Goal: Task Accomplishment & Management: Manage account settings

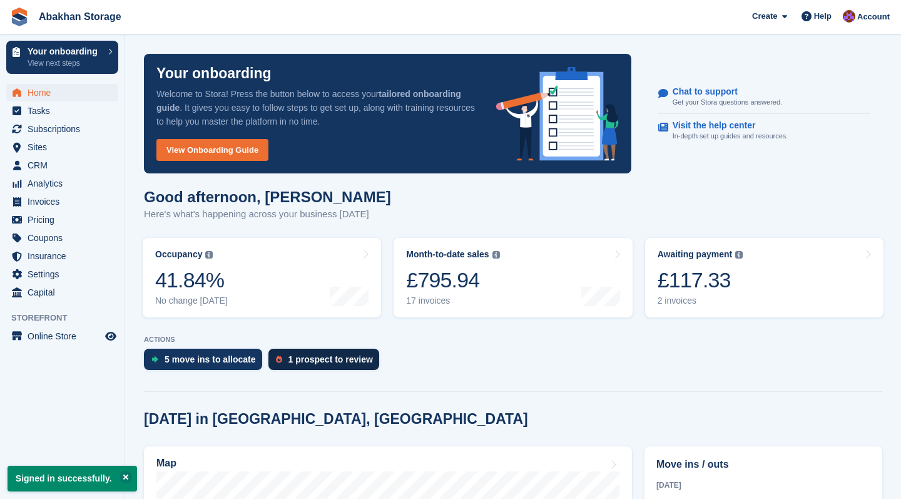
click at [302, 354] on div "1 prospect to review" at bounding box center [331, 359] width 85 height 10
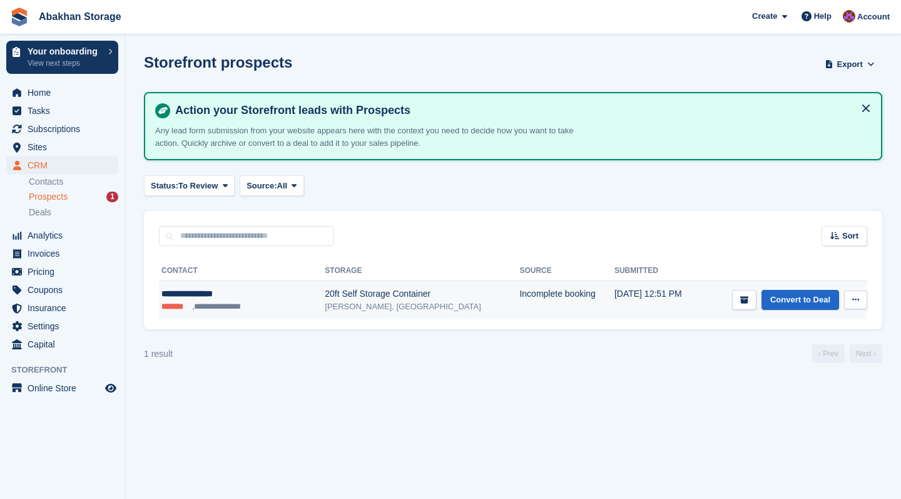
click at [855, 296] on icon at bounding box center [856, 299] width 7 height 8
click at [829, 365] on p "Delete prospect" at bounding box center [807, 367] width 109 height 16
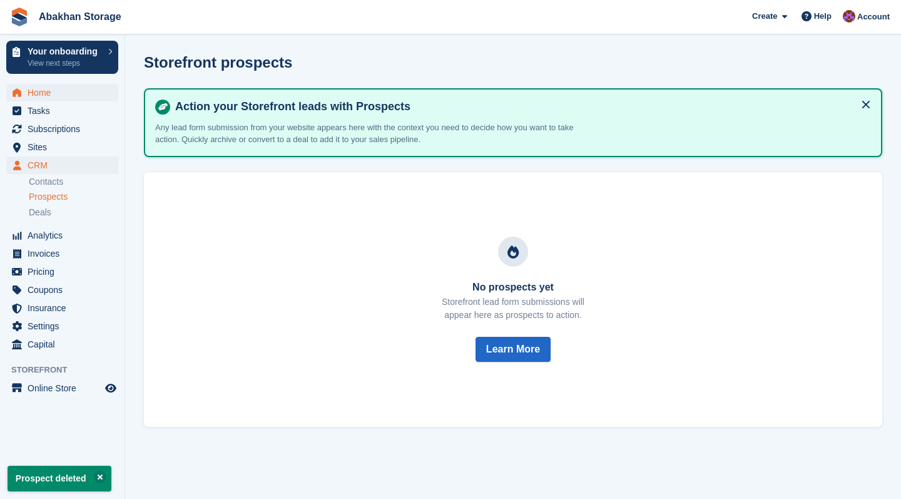
click at [31, 90] on span "Home" at bounding box center [65, 93] width 75 height 18
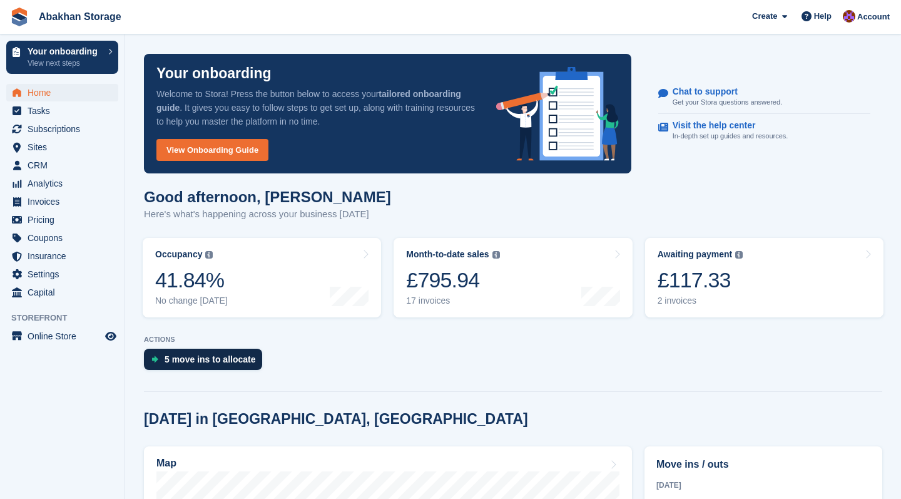
click at [226, 361] on div "5 move ins to allocate" at bounding box center [210, 359] width 91 height 10
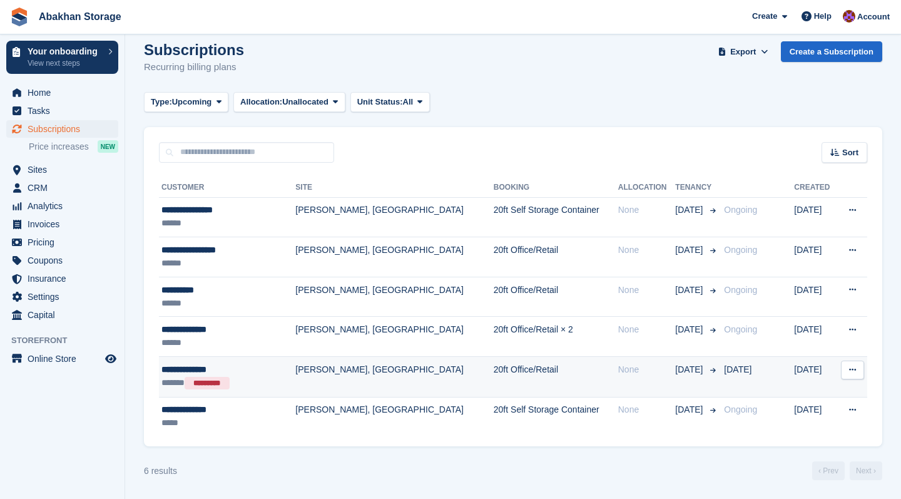
scroll to position [13, 0]
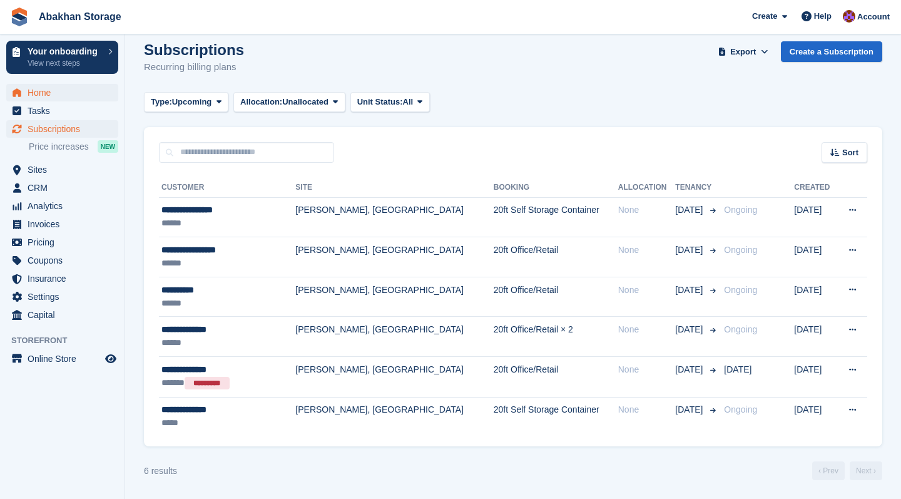
click at [54, 88] on span "Home" at bounding box center [65, 93] width 75 height 18
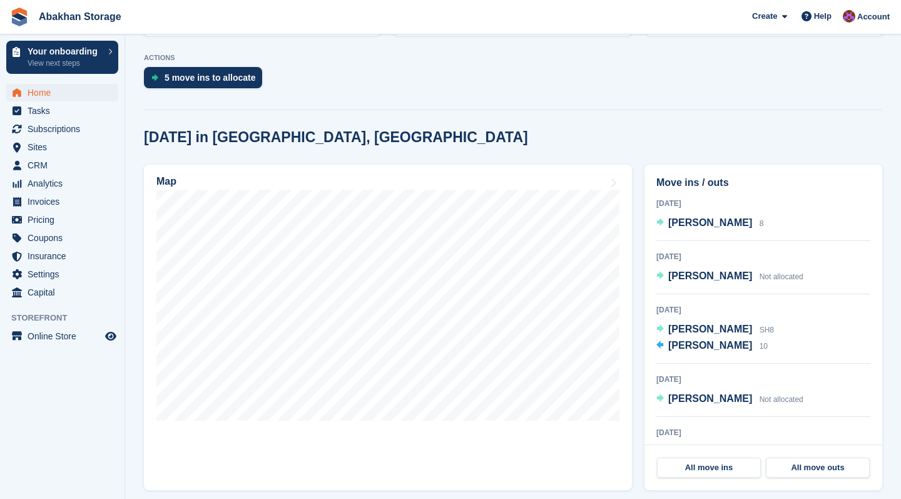
scroll to position [286, 0]
